Goal: Check status: Check status

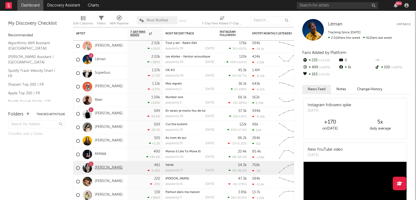
click at [98, 167] on link "[PERSON_NAME]" at bounding box center [109, 168] width 28 height 5
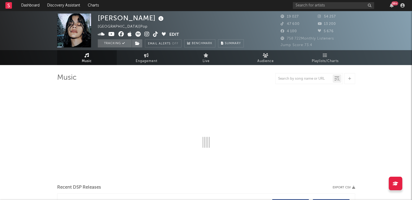
select select "6m"
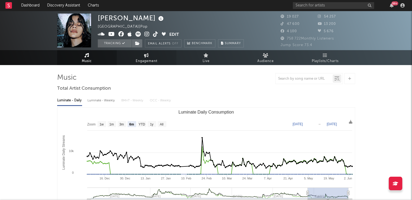
click at [142, 58] on span "Engagement" at bounding box center [147, 61] width 22 height 7
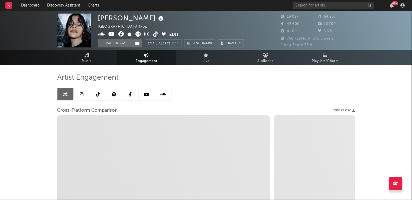
select select "1w"
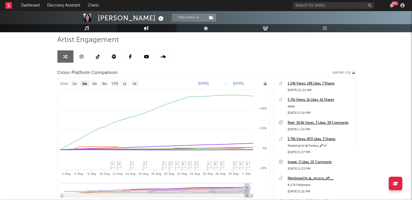
scroll to position [39, 0]
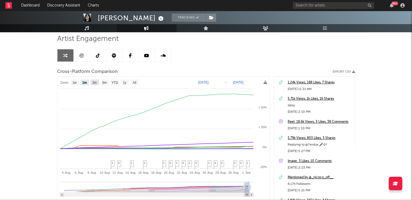
click at [95, 81] on text "3m" at bounding box center [94, 83] width 5 height 4
select select "3m"
type input "[DATE]"
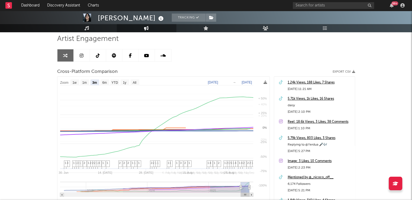
select select "3m"
